Goal: Entertainment & Leisure: Consume media (video, audio)

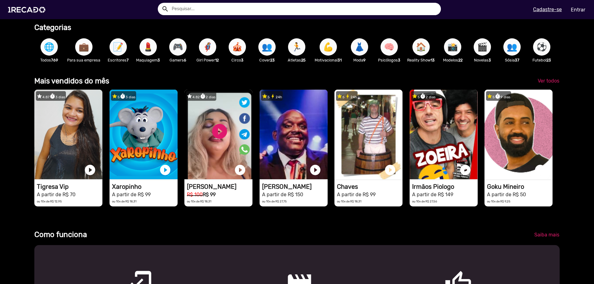
scroll to position [0, 1767]
click at [88, 46] on span "💼" at bounding box center [84, 46] width 11 height 17
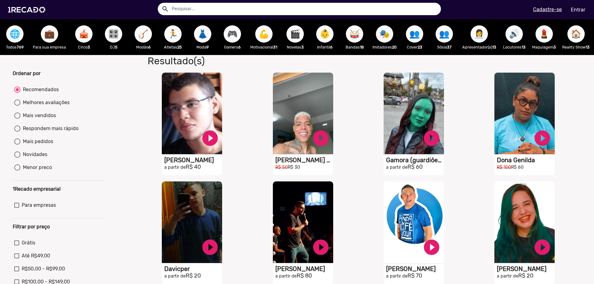
click at [519, 36] on span "🔊" at bounding box center [514, 33] width 11 height 17
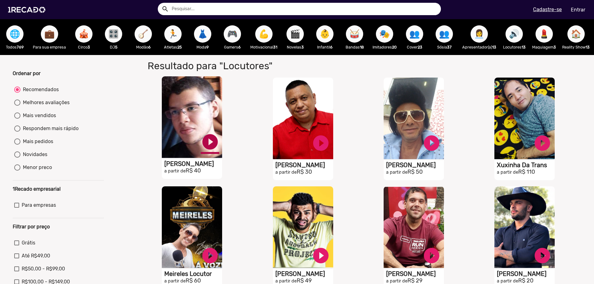
click at [208, 147] on link "play_circle_filled" at bounding box center [210, 142] width 19 height 19
click at [315, 146] on link "play_circle_filled" at bounding box center [320, 142] width 19 height 19
click at [212, 148] on link "pause_circle" at bounding box center [210, 142] width 19 height 19
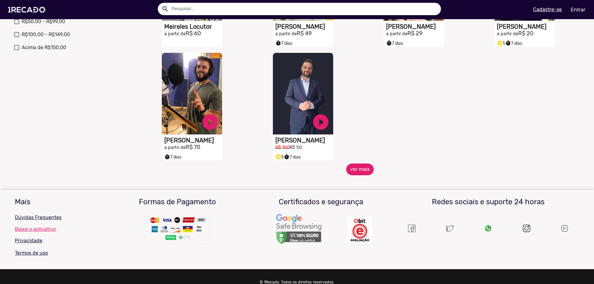
scroll to position [278, 0]
